Goal: Navigation & Orientation: Find specific page/section

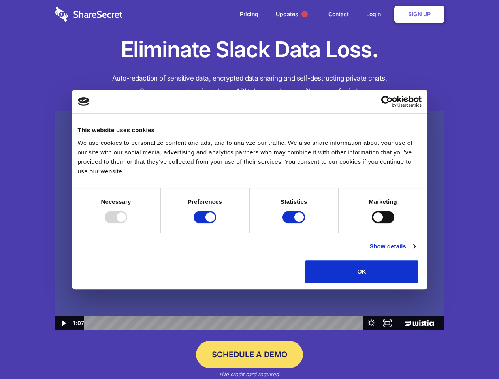
click at [249, 190] on img at bounding box center [249, 220] width 389 height 219
click at [127, 224] on div at bounding box center [116, 217] width 23 height 13
click at [216, 224] on input "Preferences" at bounding box center [205, 217] width 23 height 13
checkbox input "false"
click at [295, 224] on input "Statistics" at bounding box center [293, 217] width 23 height 13
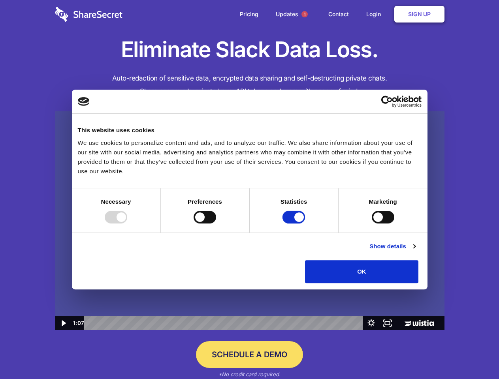
checkbox input "false"
click at [372, 224] on input "Marketing" at bounding box center [383, 217] width 23 height 13
checkbox input "true"
click at [415, 251] on link "Show details" at bounding box center [392, 246] width 46 height 9
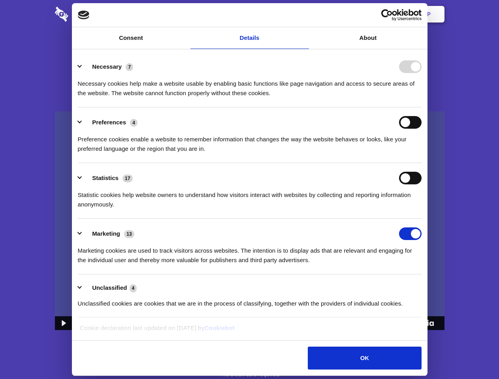
click at [421, 107] on li "Necessary 7 Necessary cookies help make a website usable by enabling basic func…" at bounding box center [250, 80] width 344 height 56
click at [304, 14] on span "1" at bounding box center [304, 14] width 6 height 6
